Goal: Transaction & Acquisition: Obtain resource

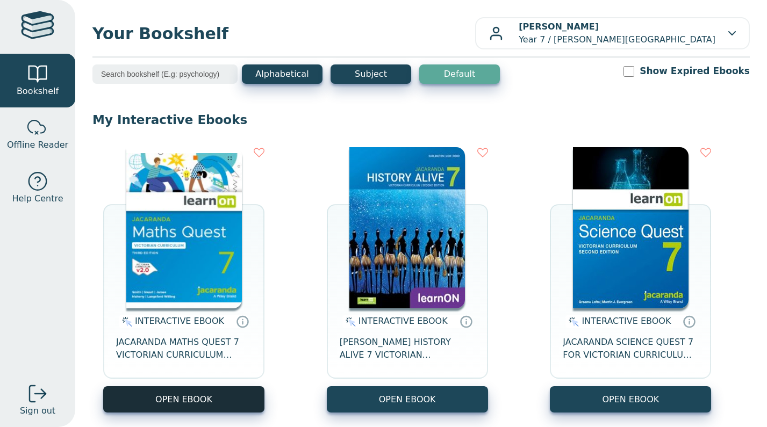
click at [187, 398] on button "OPEN EBOOK" at bounding box center [183, 399] width 161 height 26
click at [173, 397] on button "OPEN EBOOK" at bounding box center [183, 399] width 161 height 26
